Goal: Task Accomplishment & Management: Use online tool/utility

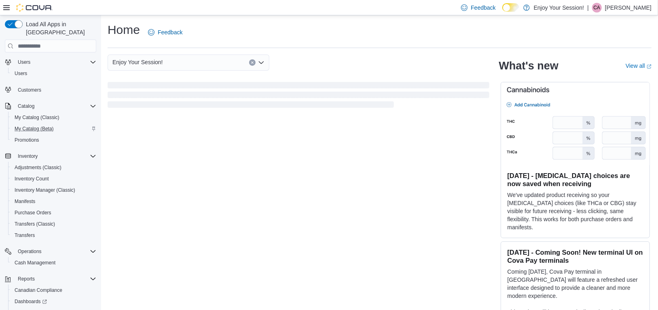
scroll to position [66, 0]
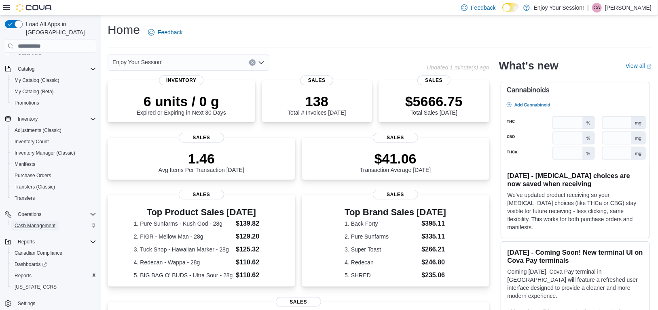
click at [44, 223] on span "Cash Management" at bounding box center [35, 226] width 41 height 6
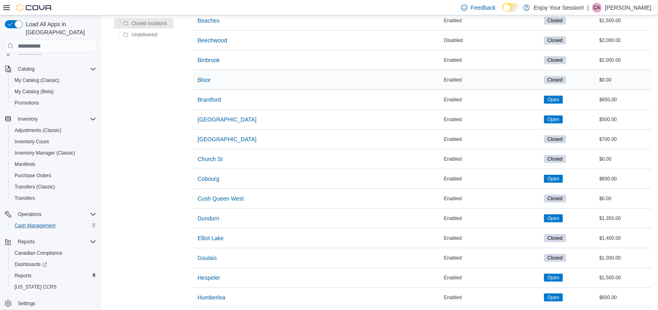
scroll to position [162, 0]
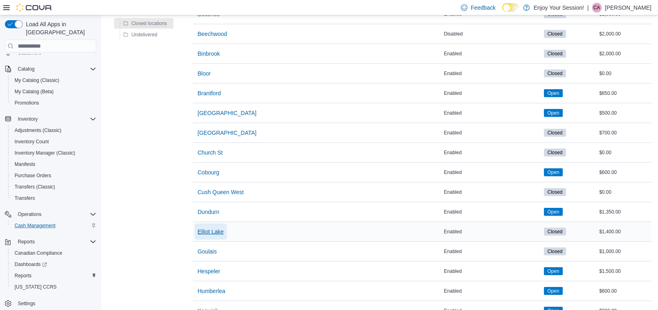
click at [209, 229] on span "Elliot Lake" at bounding box center [211, 232] width 26 height 8
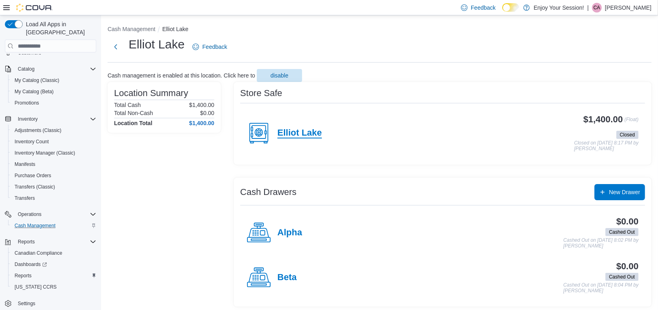
click at [298, 133] on h4 "Elliot Lake" at bounding box center [299, 133] width 44 height 11
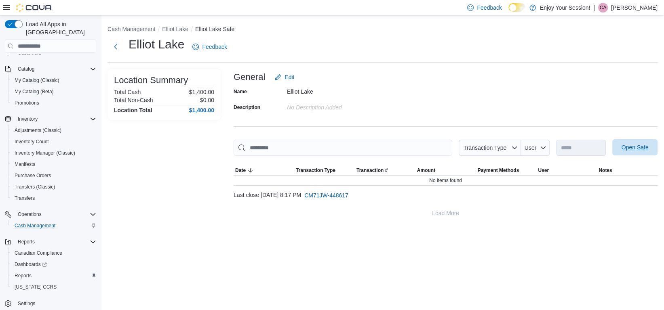
click at [638, 149] on span "Open Safe" at bounding box center [635, 147] width 27 height 8
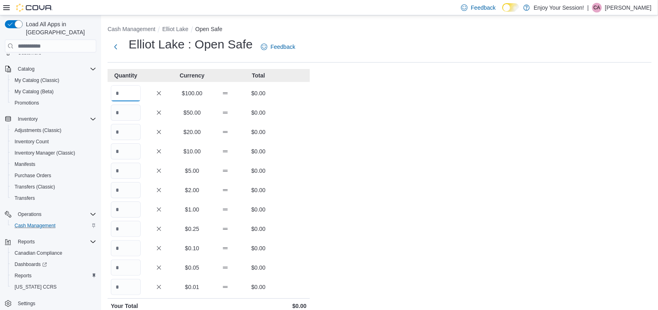
click at [124, 95] on input "Quantity" at bounding box center [126, 93] width 30 height 16
type input "**"
click at [378, 136] on div "Cash Management Elliot Lake Open Safe Elliot Lake : Open Safe Feedback Quantity…" at bounding box center [379, 226] width 557 height 422
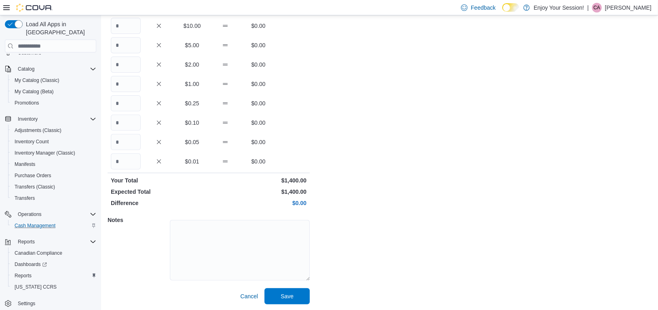
scroll to position [126, 0]
click at [300, 292] on span "Save" at bounding box center [287, 296] width 36 height 16
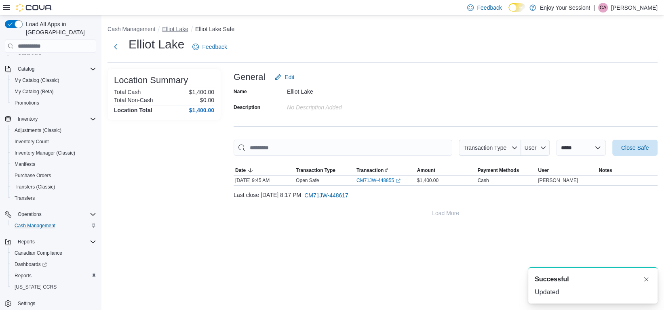
click at [181, 31] on button "Elliot Lake" at bounding box center [175, 29] width 26 height 6
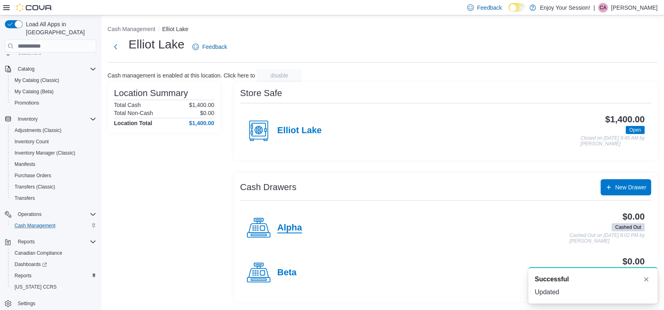
click at [291, 231] on h4 "Alpha" at bounding box center [289, 228] width 25 height 11
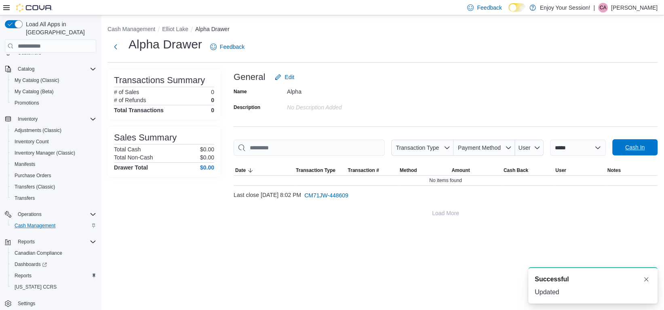
click at [644, 145] on span "Cash In" at bounding box center [634, 147] width 19 height 8
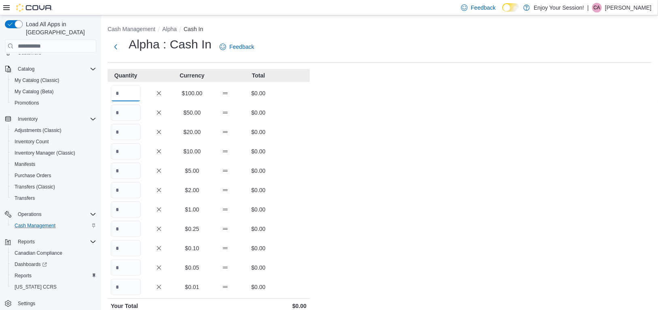
click at [135, 95] on input "Quantity" at bounding box center [126, 93] width 30 height 16
type input "*"
click at [385, 124] on div "Cash Management Alpha Cash In Alpha : Cash In Feedback Quantity Currency Total …" at bounding box center [379, 226] width 557 height 422
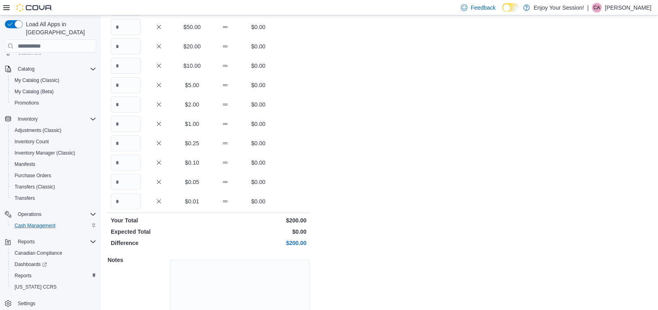
scroll to position [126, 0]
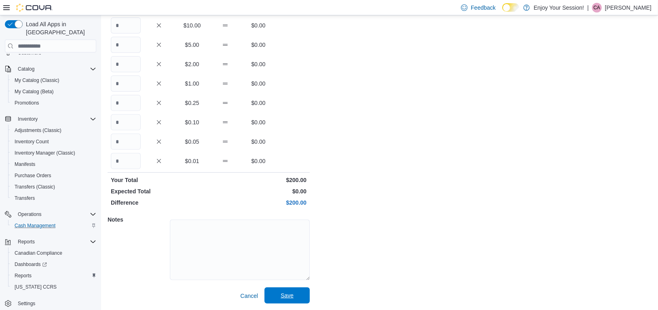
click at [287, 297] on span "Save" at bounding box center [287, 296] width 13 height 8
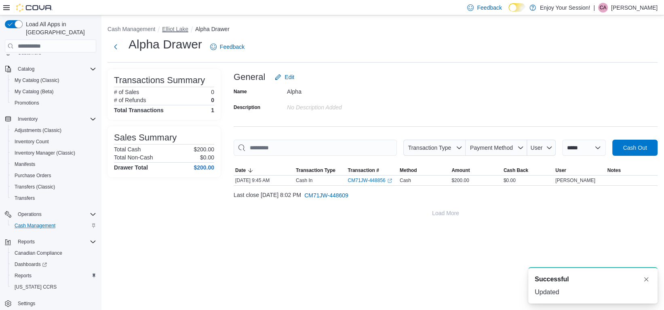
click at [177, 31] on button "Elliot Lake" at bounding box center [175, 29] width 26 height 6
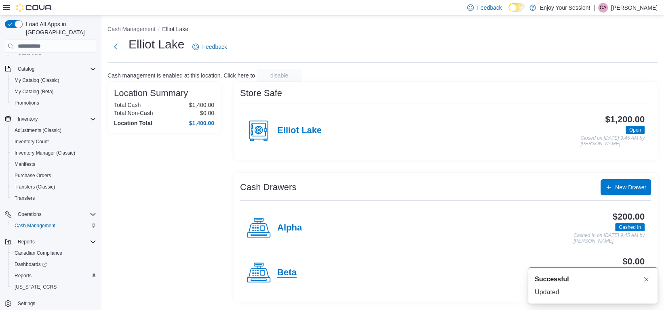
click at [289, 274] on h4 "Beta" at bounding box center [286, 273] width 19 height 11
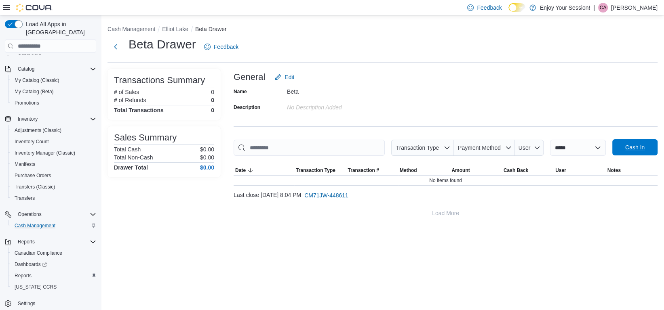
click at [636, 146] on span "Cash In" at bounding box center [634, 147] width 19 height 8
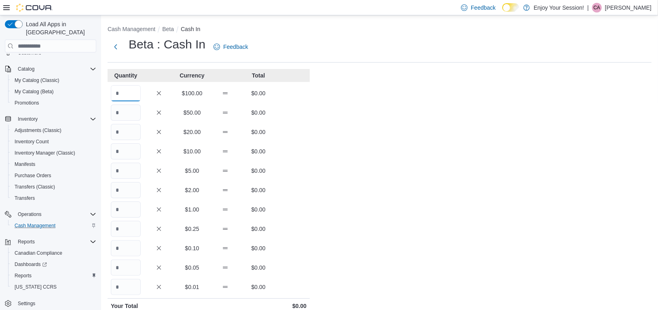
click at [127, 94] on input "Quantity" at bounding box center [126, 93] width 30 height 16
type input "*"
click at [416, 152] on div "Cash Management Beta Cash In Beta : Cash In Feedback Quantity Currency Total * …" at bounding box center [379, 226] width 557 height 422
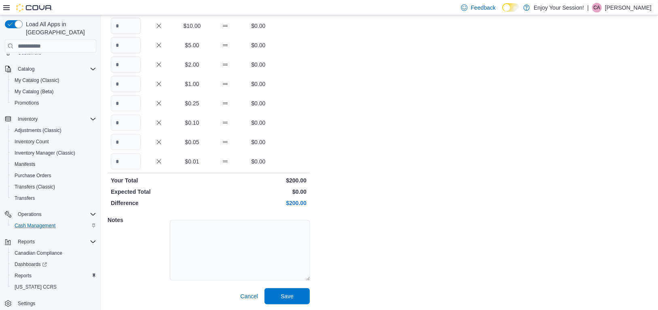
scroll to position [126, 0]
click at [291, 300] on span "Save" at bounding box center [287, 296] width 36 height 16
